Goal: Task Accomplishment & Management: Manage account settings

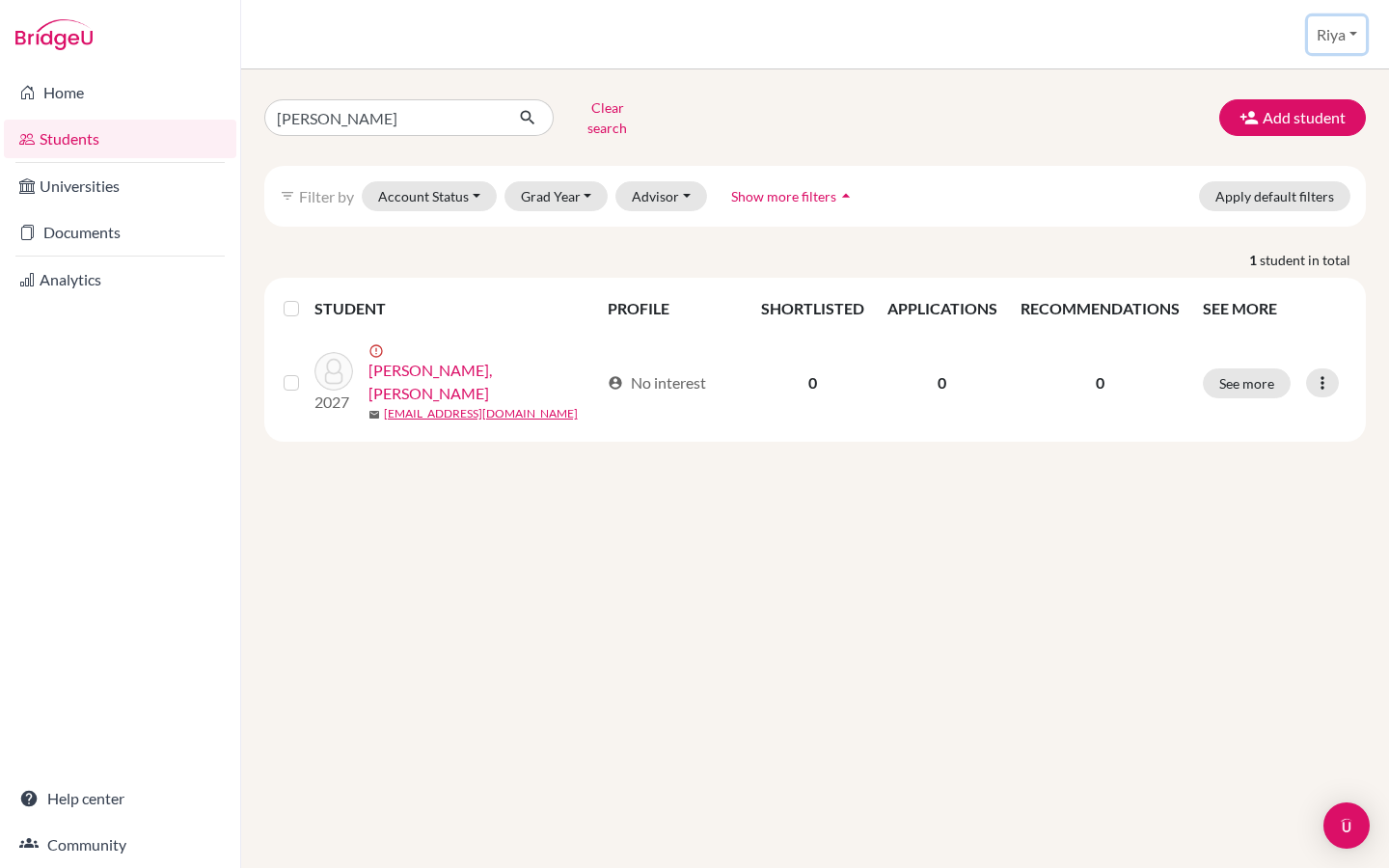
drag, startPoint x: 1349, startPoint y: 21, endPoint x: 1349, endPoint y: 762, distance: 741.0
click at [1349, 21] on button "Riya" at bounding box center [1337, 34] width 58 height 37
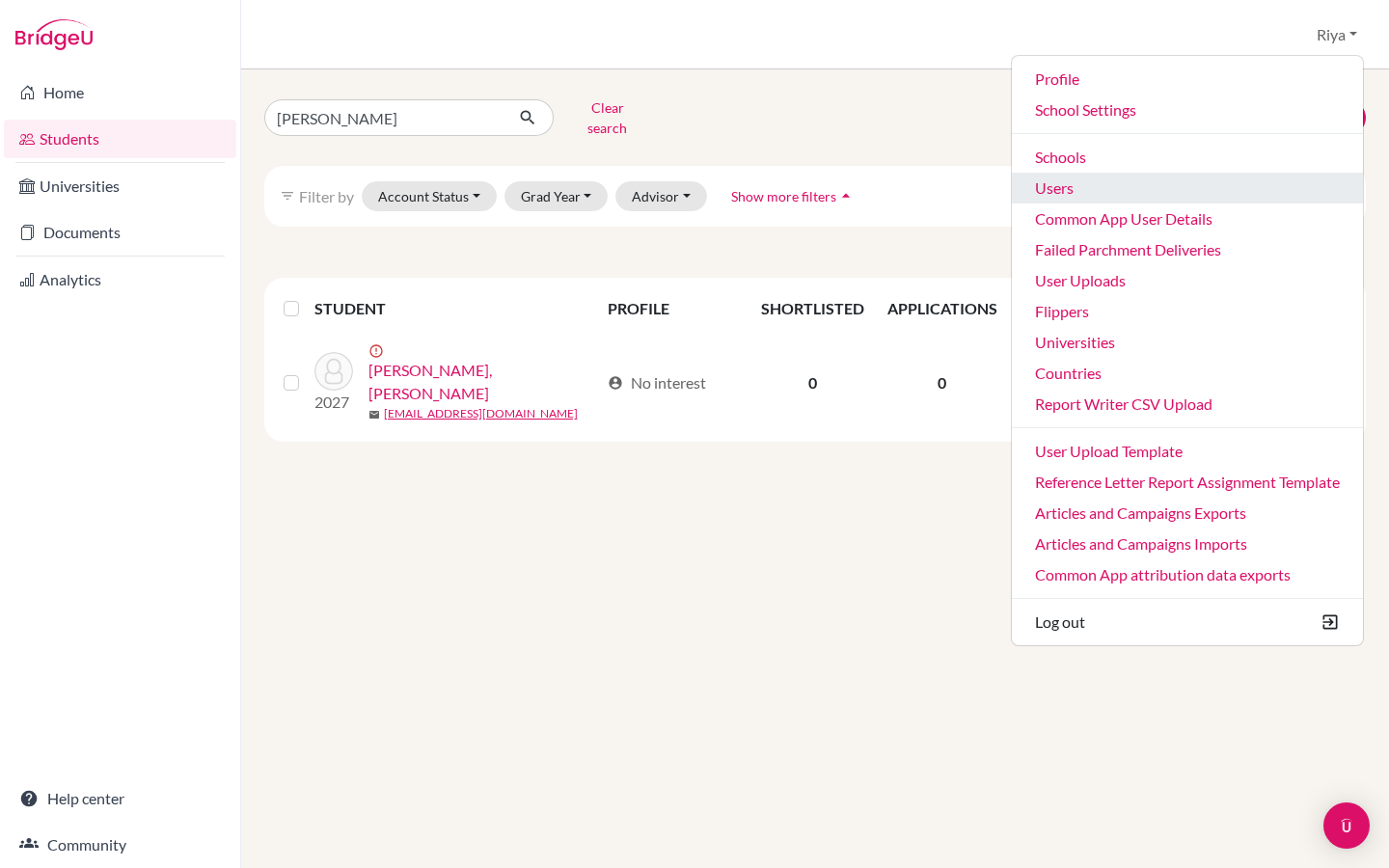
click at [1100, 181] on link "Users" at bounding box center [1188, 187] width 351 height 31
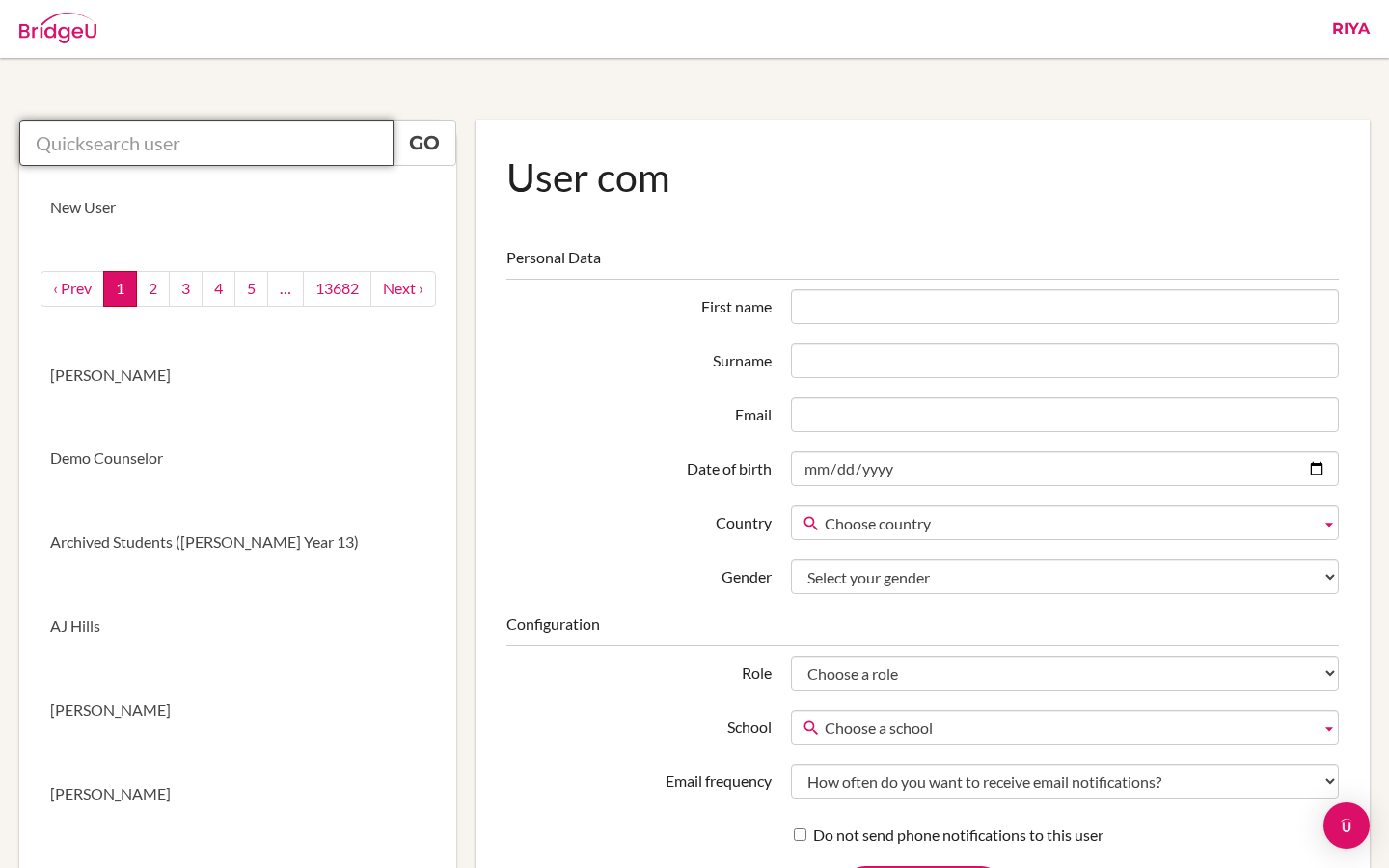
click at [182, 150] on input "text" at bounding box center [206, 143] width 375 height 46
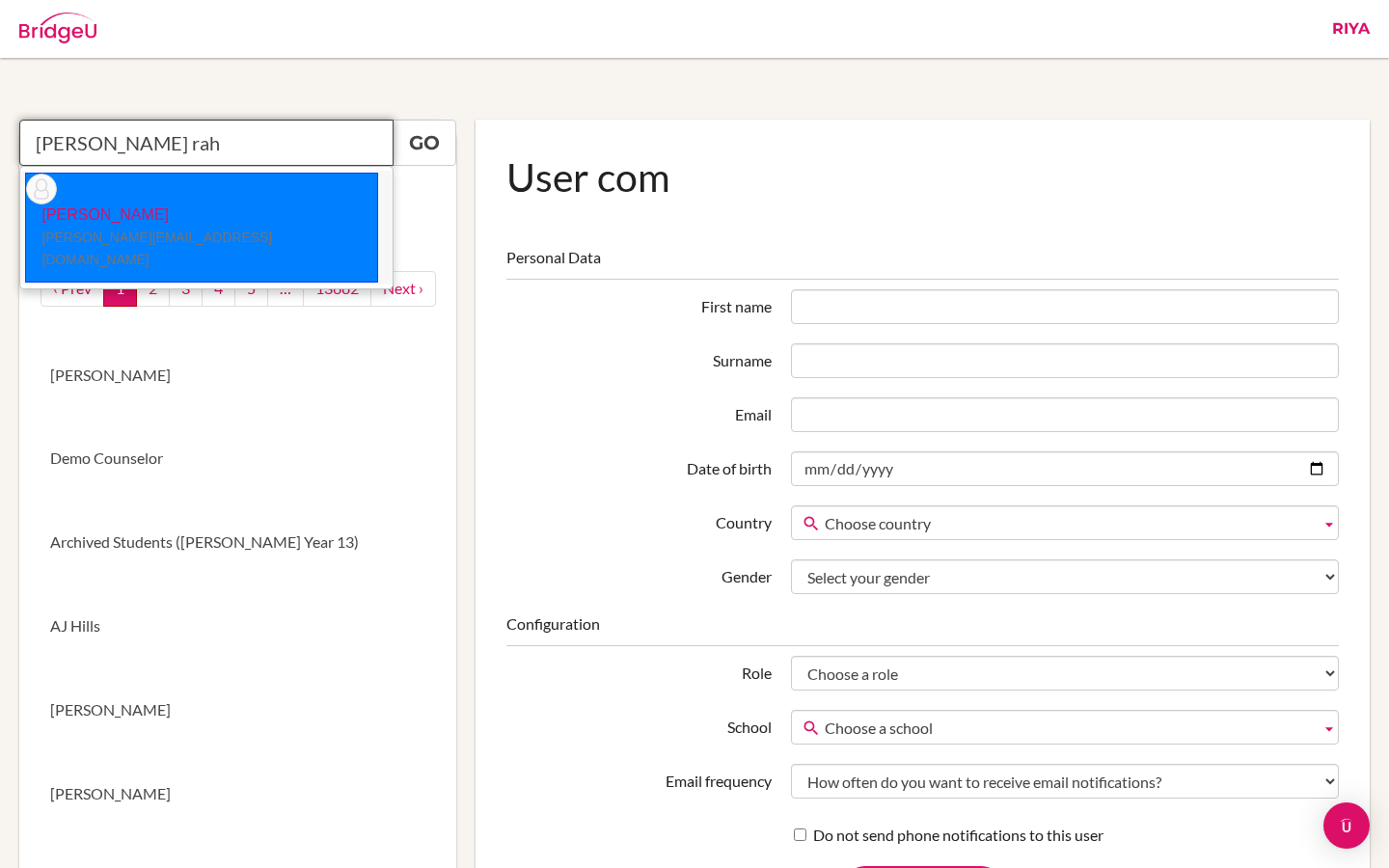
click at [166, 229] on small "[PERSON_NAME][EMAIL_ADDRESS][DOMAIN_NAME]" at bounding box center [156, 248] width 230 height 38
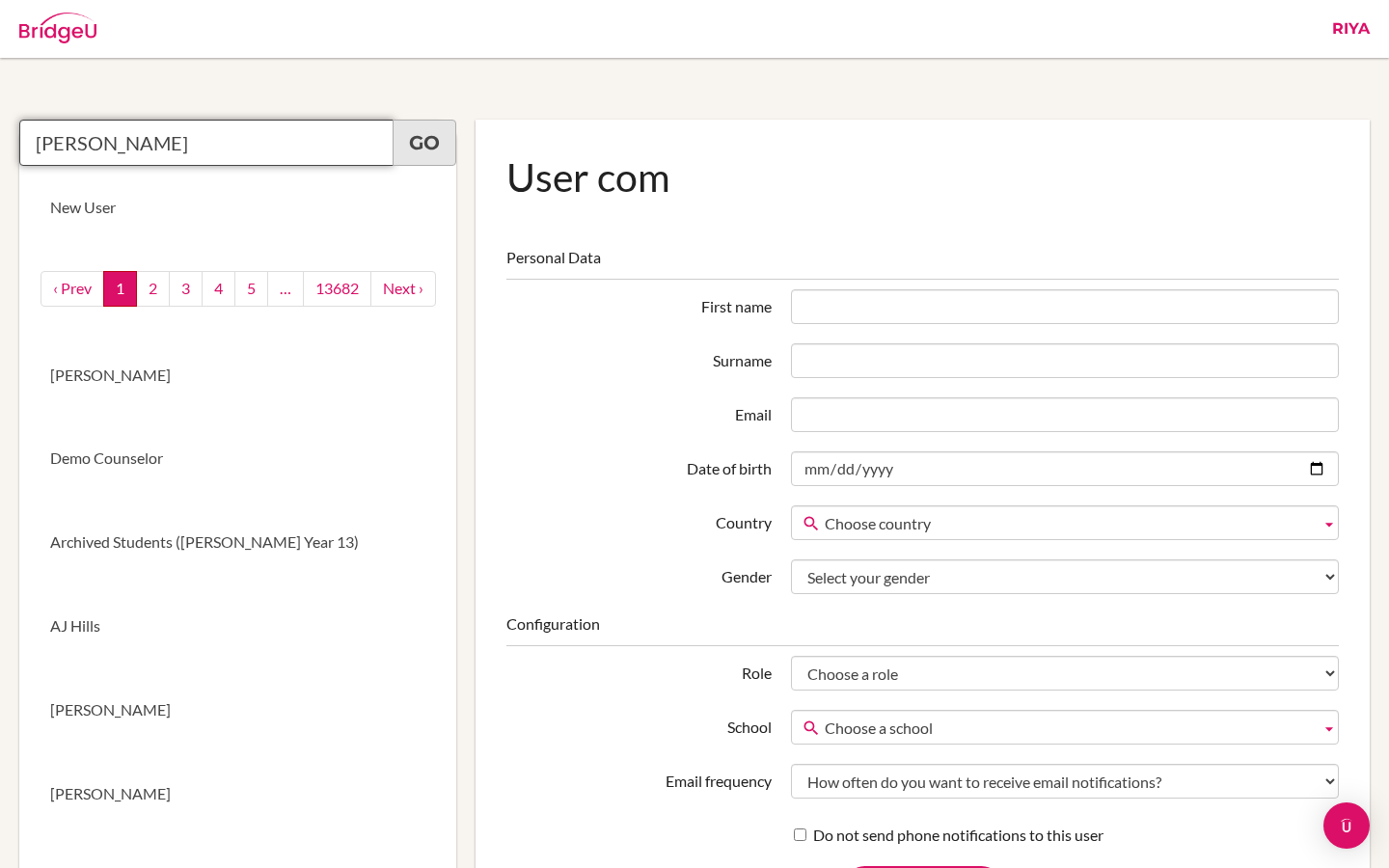
type input "Reema Raheja"
click at [408, 144] on link "Go" at bounding box center [424, 143] width 64 height 46
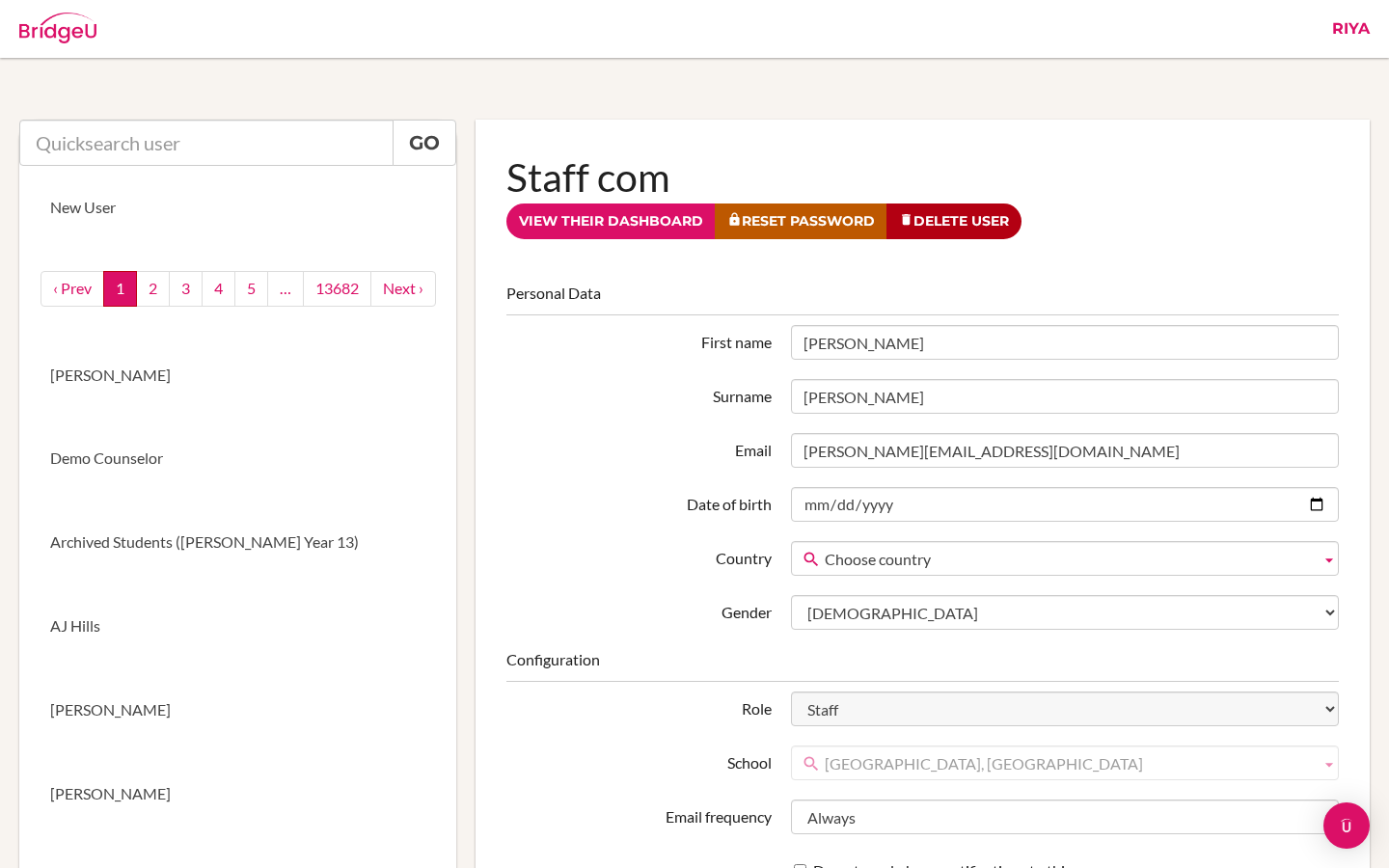
scroll to position [351, 0]
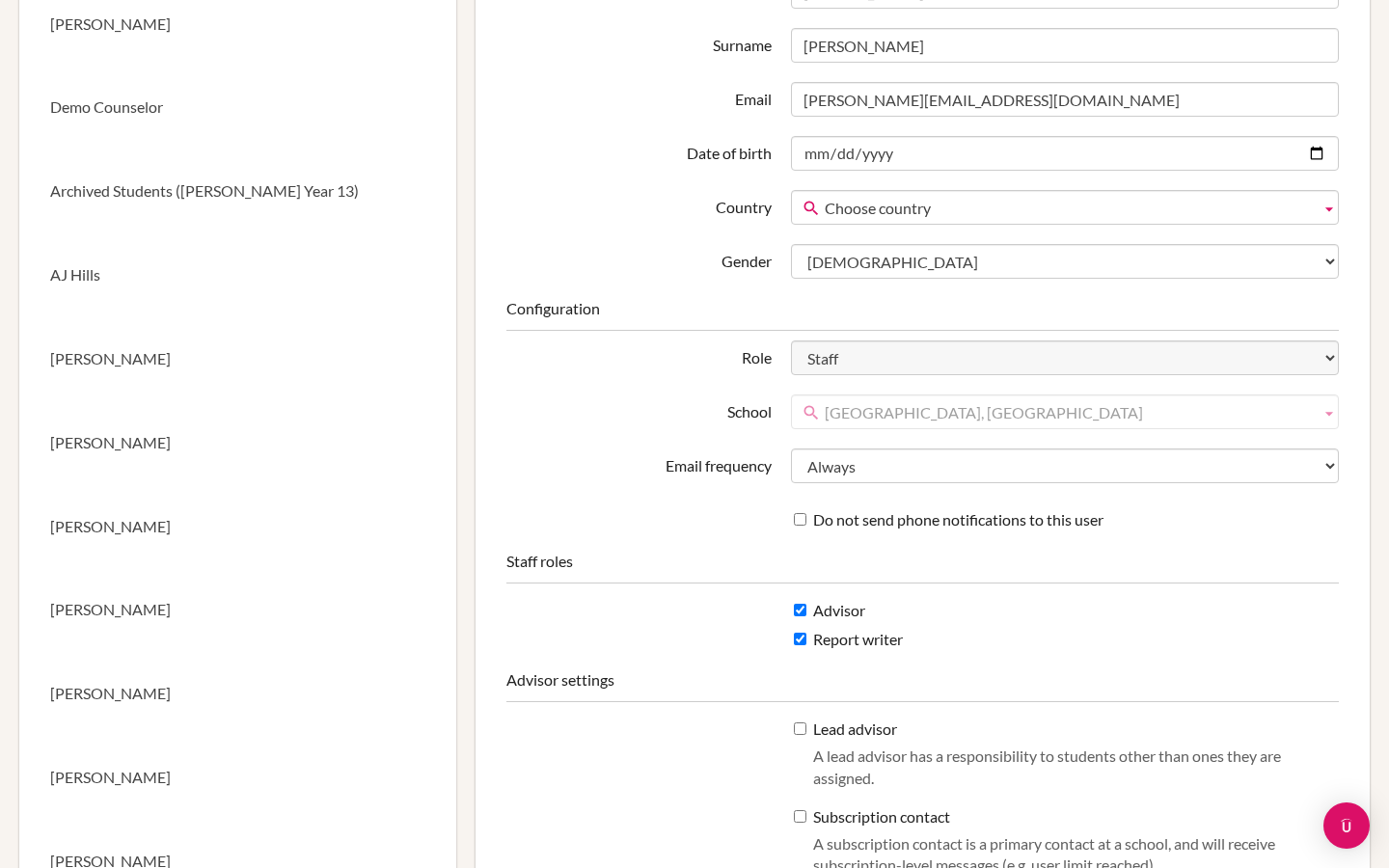
drag, startPoint x: 1121, startPoint y: 417, endPoint x: 808, endPoint y: 413, distance: 313.0
click at [808, 413] on link "[GEOGRAPHIC_DATA], [GEOGRAPHIC_DATA]" at bounding box center [1065, 412] width 548 height 35
